Goal: Find specific page/section: Find specific page/section

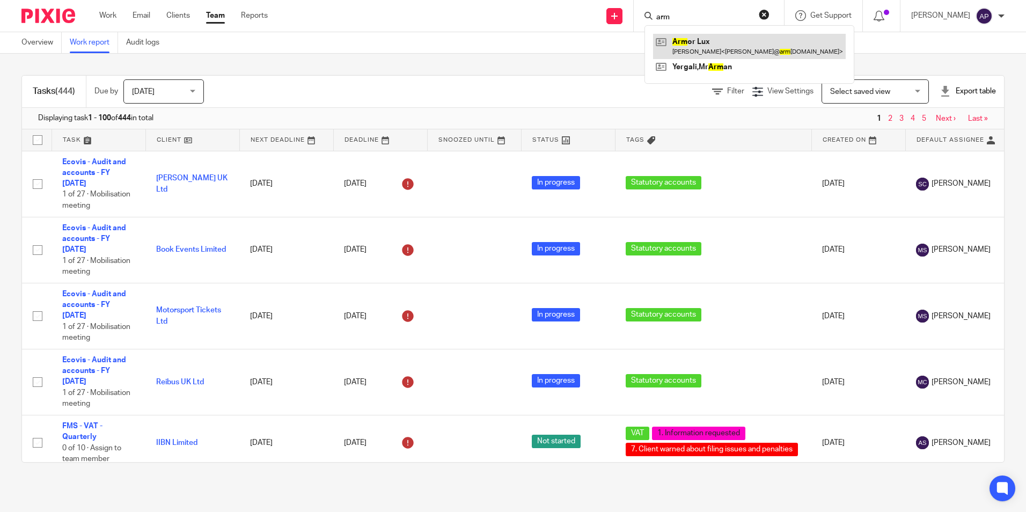
type input "arm"
click at [663, 51] on link at bounding box center [749, 46] width 193 height 25
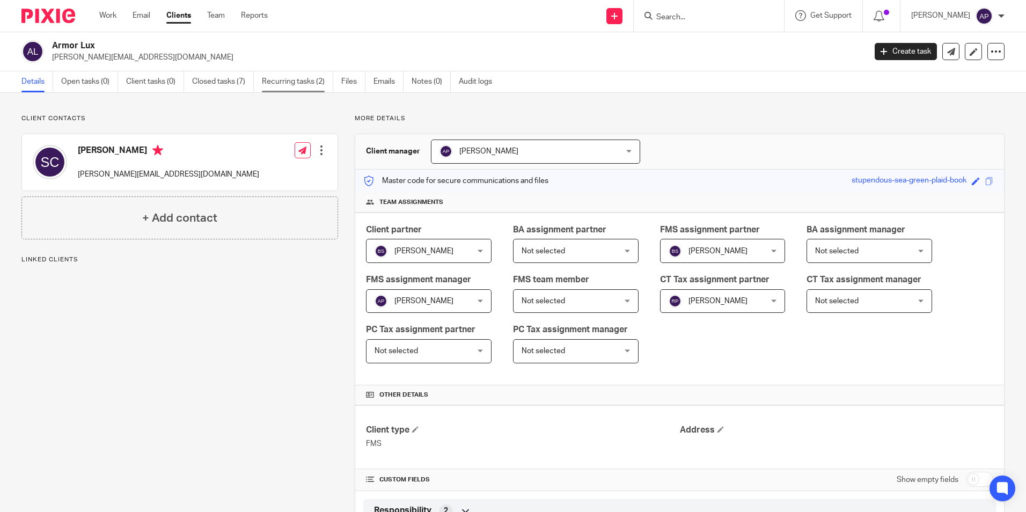
click at [299, 86] on link "Recurring tasks (2)" at bounding box center [297, 81] width 71 height 21
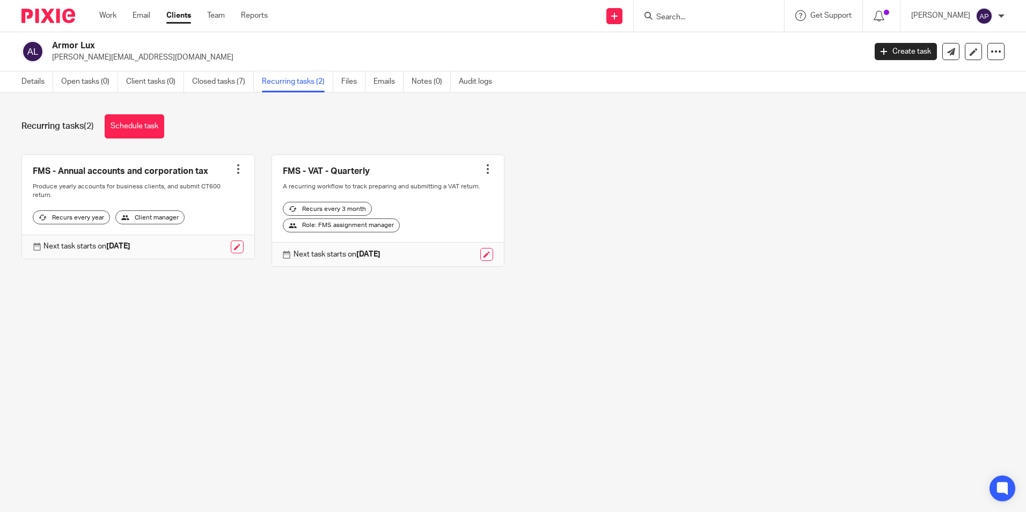
click at [320, 178] on link at bounding box center [388, 211] width 232 height 112
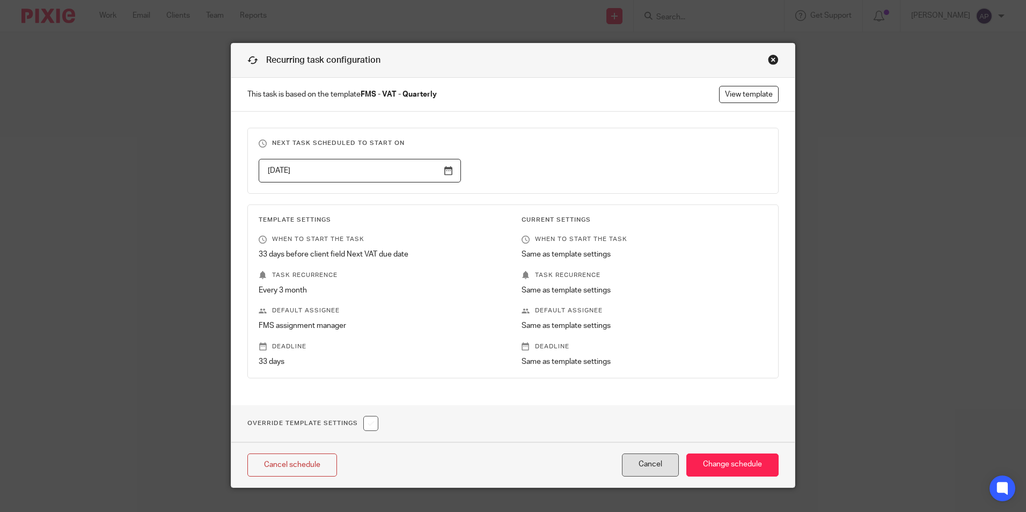
click at [648, 473] on button "Cancel" at bounding box center [650, 464] width 57 height 23
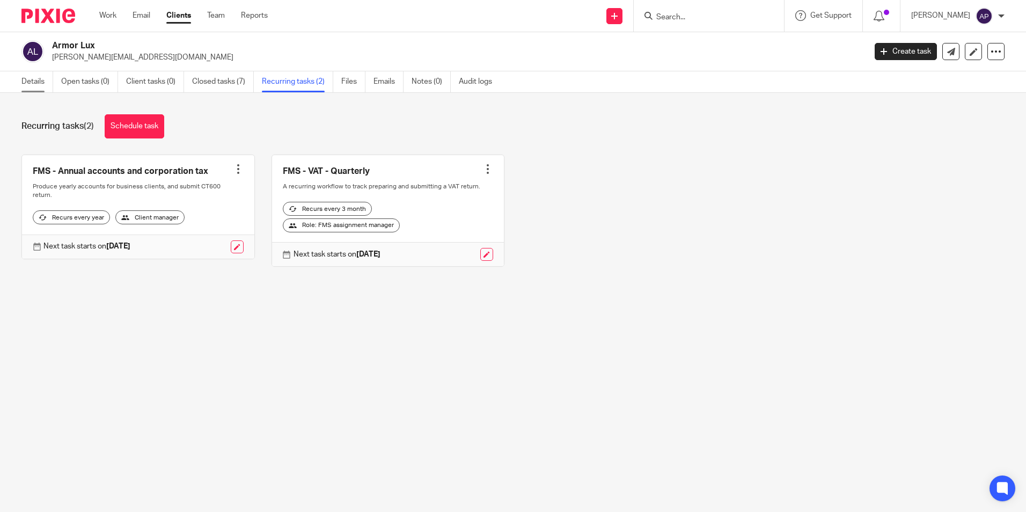
click at [40, 80] on link "Details" at bounding box center [37, 81] width 32 height 21
